Goal: Information Seeking & Learning: Find specific fact

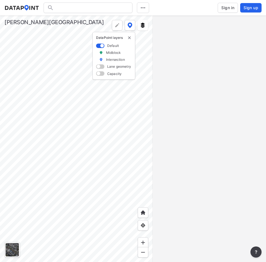
click at [225, 7] on span "Sign in" at bounding box center [227, 8] width 13 height 6
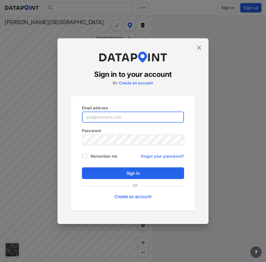
type input "adm_sandysprings@data-point.io"
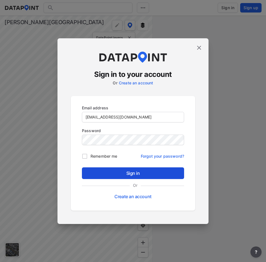
click at [96, 169] on button "Sign in" at bounding box center [133, 173] width 102 height 12
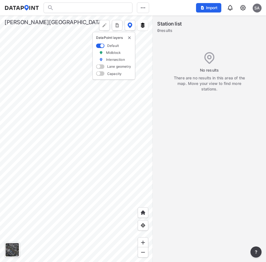
click at [76, 7] on div at bounding box center [88, 7] width 89 height 11
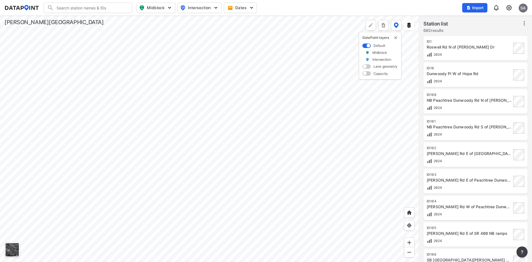
click at [77, 8] on input "Search" at bounding box center [91, 7] width 75 height 9
type input "hunter"
type input "(ID728) Hunters Branch Dr Between 7170 and 7160"
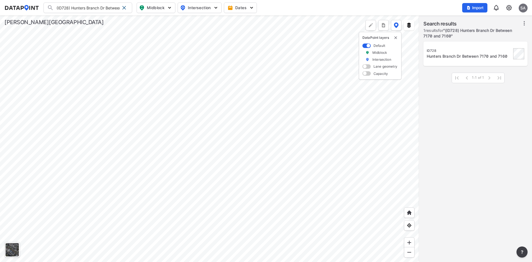
click at [265, 56] on div "Hunters Branch Dr Between 7170 and 7160" at bounding box center [469, 57] width 85 height 6
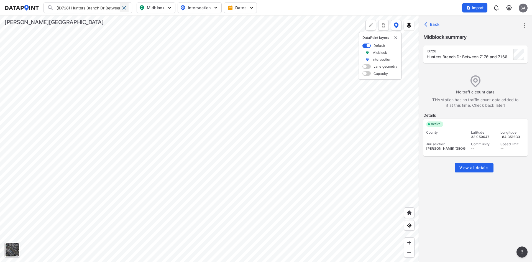
click at [124, 7] on span at bounding box center [124, 8] width 4 height 4
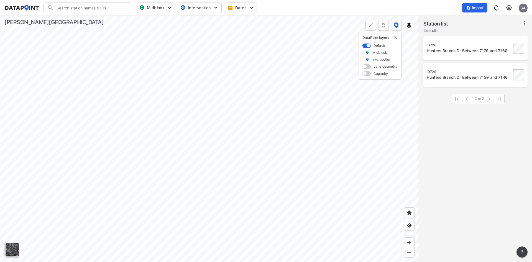
click at [206, 153] on div at bounding box center [209, 139] width 419 height 246
click at [239, 127] on div at bounding box center [209, 139] width 419 height 246
click at [64, 9] on input "Search" at bounding box center [91, 7] width 75 height 9
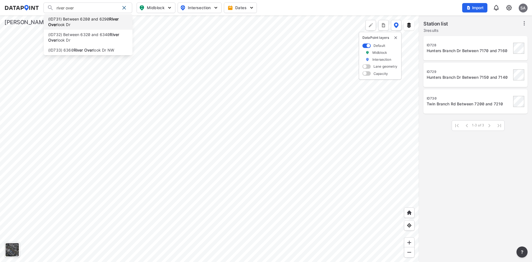
click at [77, 27] on li "(ID731) Between 6280 and 6290 River Over look Dr" at bounding box center [88, 22] width 89 height 16
type input "(ID731) Between 6280 and 6290 River Overlook Dr"
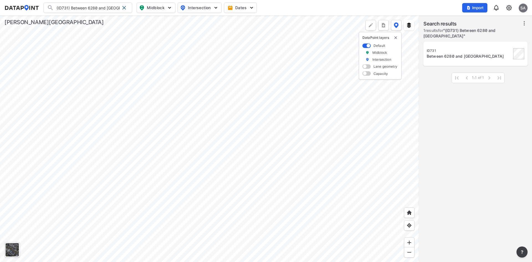
click at [265, 57] on div "Between 6280 and 6290 River Overlook Dr" at bounding box center [469, 57] width 85 height 6
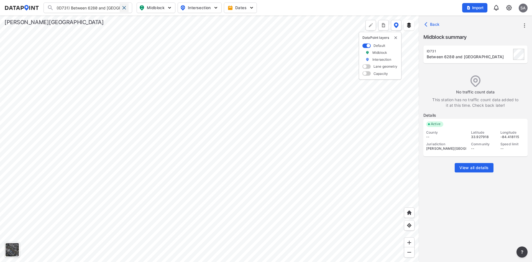
click at [124, 7] on span at bounding box center [124, 8] width 4 height 4
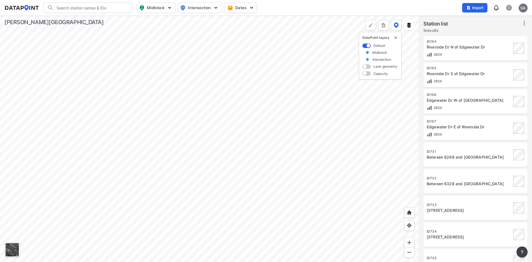
click at [265, 92] on div at bounding box center [209, 139] width 419 height 246
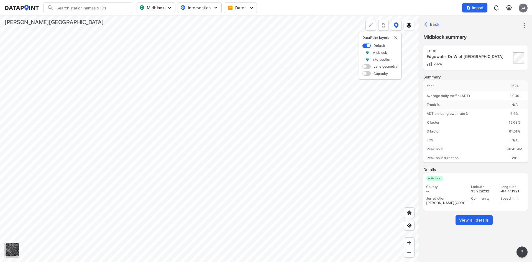
click at [265, 151] on div at bounding box center [209, 139] width 419 height 246
click at [257, 134] on div at bounding box center [209, 139] width 419 height 246
click at [265, 179] on div at bounding box center [209, 139] width 419 height 246
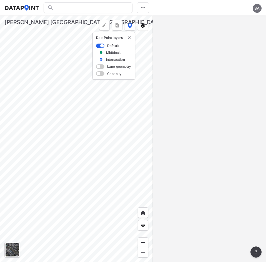
click at [254, 10] on div "SA" at bounding box center [256, 8] width 9 height 9
click at [234, 30] on p "Log out" at bounding box center [238, 32] width 47 height 10
click at [229, 4] on button "Sign in" at bounding box center [227, 8] width 20 height 10
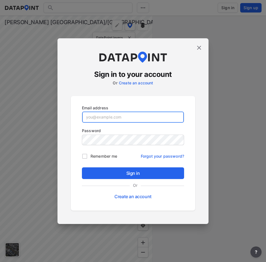
type input "adm_kimleyhorn@data-point.io"
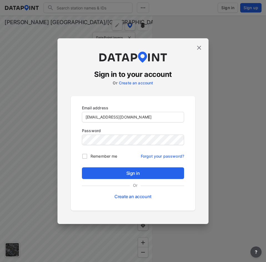
click at [197, 47] on img at bounding box center [198, 47] width 7 height 7
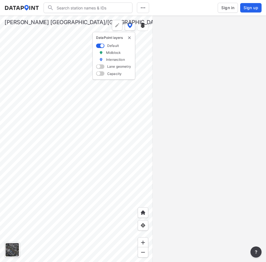
click at [99, 8] on input "Search" at bounding box center [91, 7] width 75 height 9
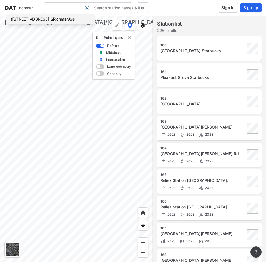
click at [77, 19] on li "(353) Las Vegas Blvd & Richmar Ave" at bounding box center [50, 19] width 89 height 10
type input "(353) Las Vegas Blvd & Richmar Ave"
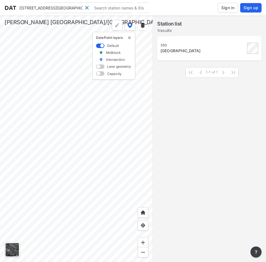
click at [188, 49] on div "Las Vegas Blvd & Richmar Ave" at bounding box center [202, 51] width 85 height 6
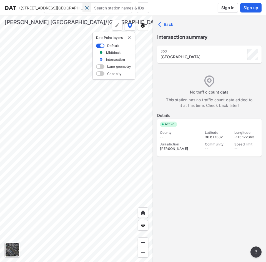
click at [87, 8] on span at bounding box center [87, 8] width 4 height 4
click at [163, 25] on icon "button" at bounding box center [161, 25] width 6 height 6
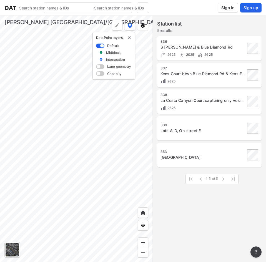
click at [181, 21] on div "Station list 5 results" at bounding box center [209, 27] width 104 height 15
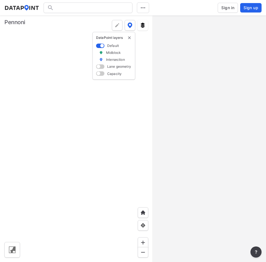
click at [94, 7] on div at bounding box center [88, 7] width 89 height 11
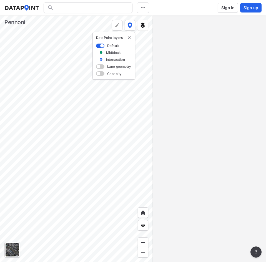
click at [80, 9] on div at bounding box center [88, 7] width 89 height 11
click at [76, 7] on div at bounding box center [88, 7] width 89 height 11
click at [75, 10] on div at bounding box center [88, 7] width 89 height 11
click at [130, 36] on img "delete" at bounding box center [129, 37] width 4 height 4
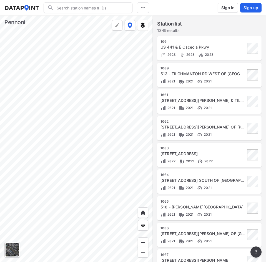
click at [86, 10] on input "Search" at bounding box center [91, 7] width 75 height 9
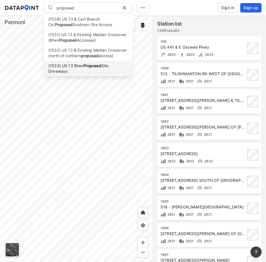
click at [87, 66] on strong "Proposed" at bounding box center [92, 65] width 18 height 5
type input "(1533) US 13 Btwn Proposed Site Driveways"
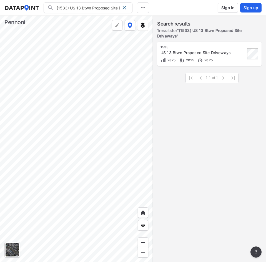
click at [201, 50] on div "US 13 Btwn Proposed Site Driveways" at bounding box center [202, 53] width 85 height 6
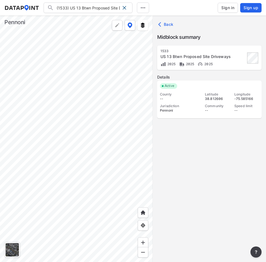
click at [226, 7] on span "Sign in" at bounding box center [227, 8] width 13 height 6
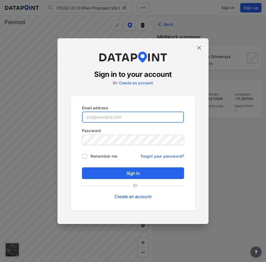
type input "adm_pennoni@data-point.io"
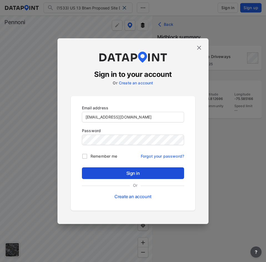
click at [130, 167] on button "Sign in" at bounding box center [133, 173] width 102 height 12
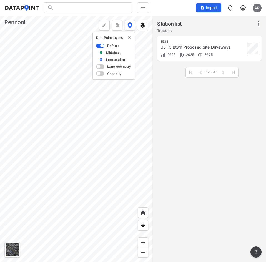
click at [205, 48] on div "US 13 Btwn Proposed Site Driveways" at bounding box center [202, 47] width 85 height 6
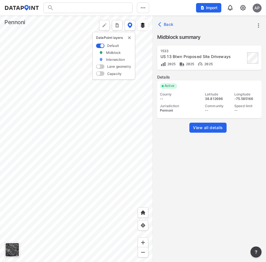
drag, startPoint x: 201, startPoint y: 120, endPoint x: 208, endPoint y: 130, distance: 11.9
click at [202, 122] on div "Details Active County -- Jurisdiction Pennoni Latitude 38.812606 Community -- L…" at bounding box center [209, 107] width 104 height 67
click at [207, 132] on link "View all details" at bounding box center [207, 128] width 37 height 10
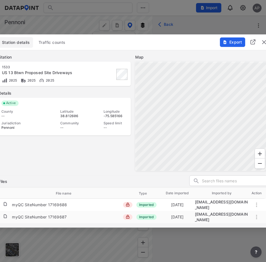
click at [51, 45] on span "Traffic counts" at bounding box center [52, 43] width 27 height 6
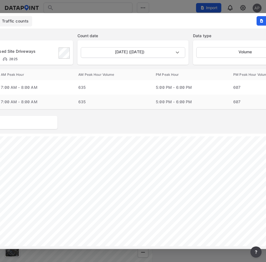
click at [116, 46] on div "August 4 2025 (Monday) 2025-08-04" at bounding box center [132, 52] width 111 height 24
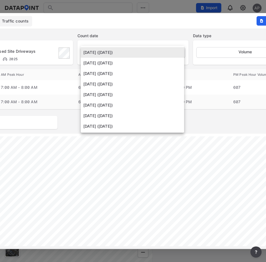
click at [119, 52] on body "Midblock Intersection Dates Import AP Import Data Templates File import require…" at bounding box center [133, 131] width 266 height 262
click at [132, 24] on div at bounding box center [133, 131] width 266 height 262
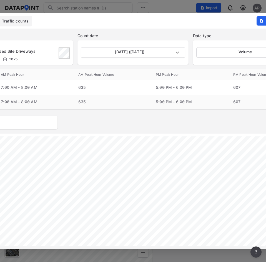
click at [169, 4] on div at bounding box center [133, 131] width 266 height 262
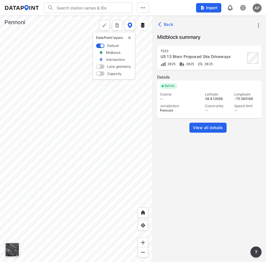
click at [255, 7] on div "AP" at bounding box center [256, 8] width 9 height 9
click at [240, 34] on p "Log out" at bounding box center [238, 32] width 47 height 10
